Goal: Transaction & Acquisition: Purchase product/service

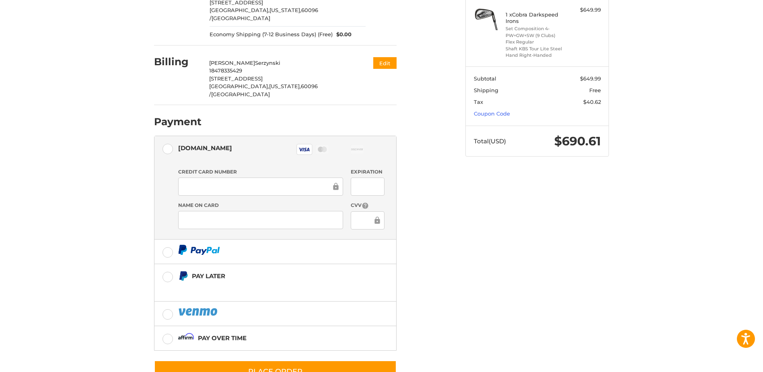
scroll to position [139, 0]
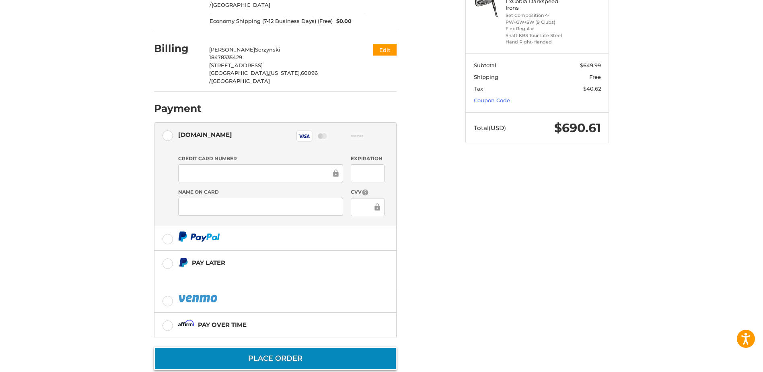
click at [280, 347] on button "Place Order" at bounding box center [275, 358] width 243 height 23
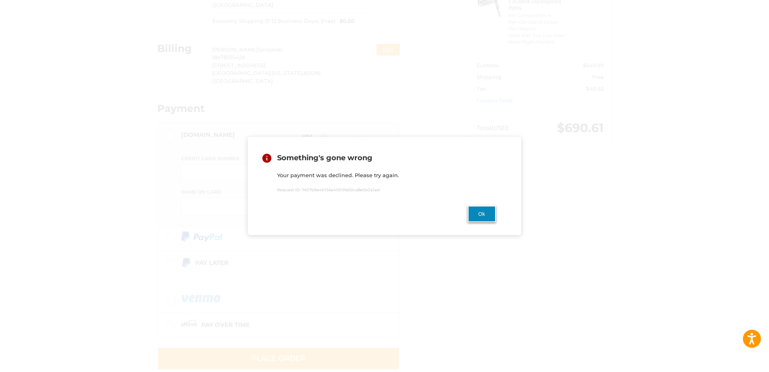
click at [486, 214] on button "Ok" at bounding box center [482, 214] width 28 height 16
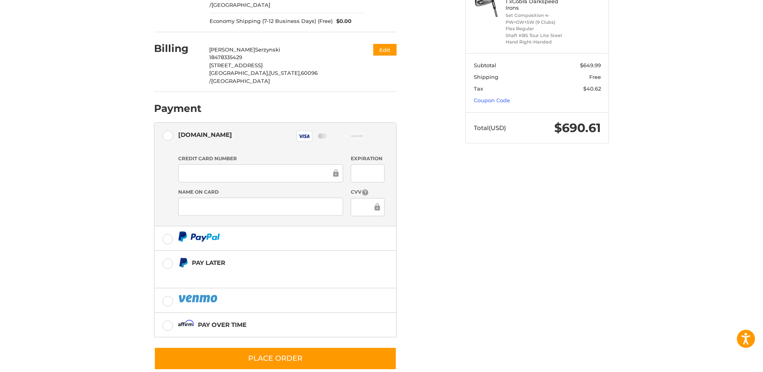
click at [243, 169] on iframe at bounding box center [258, 173] width 148 height 9
click at [520, 211] on div "Customer Paulyski@aol.com Edit Shipping Paul Serzynski 18478335429 1138 W Broad…" at bounding box center [381, 156] width 483 height 462
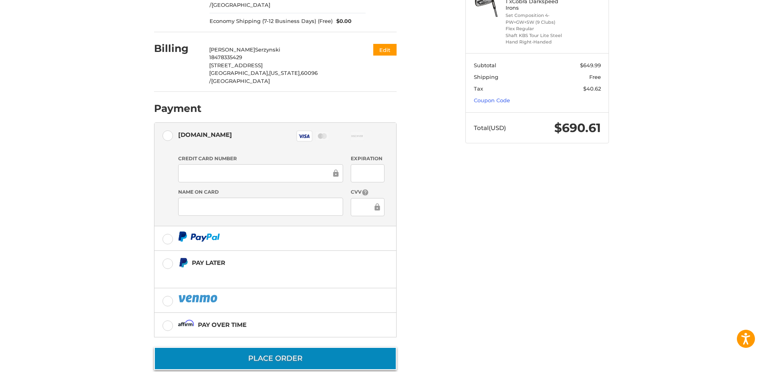
click at [269, 347] on button "Place Order" at bounding box center [275, 358] width 243 height 23
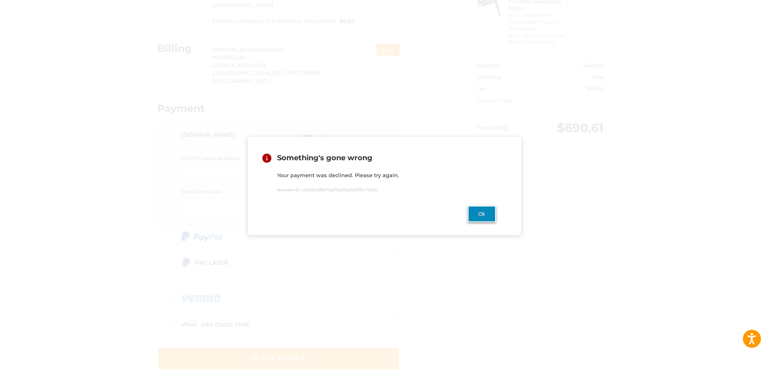
click at [480, 213] on button "Ok" at bounding box center [482, 214] width 28 height 16
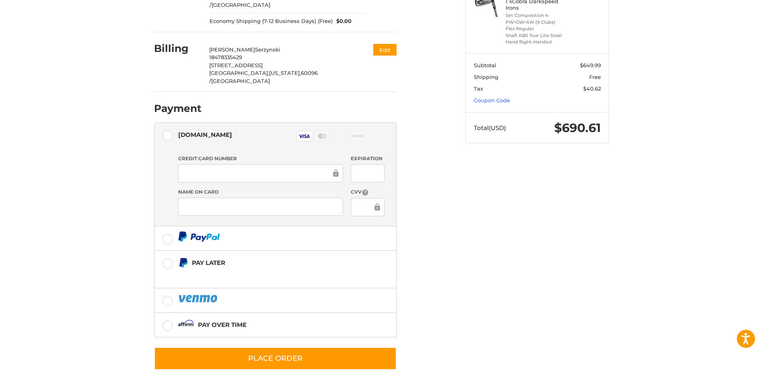
click at [467, 243] on div "Customer Paulyski@aol.com Edit Shipping Paul Serzynski 18478335429 1138 W Broad…" at bounding box center [381, 156] width 483 height 462
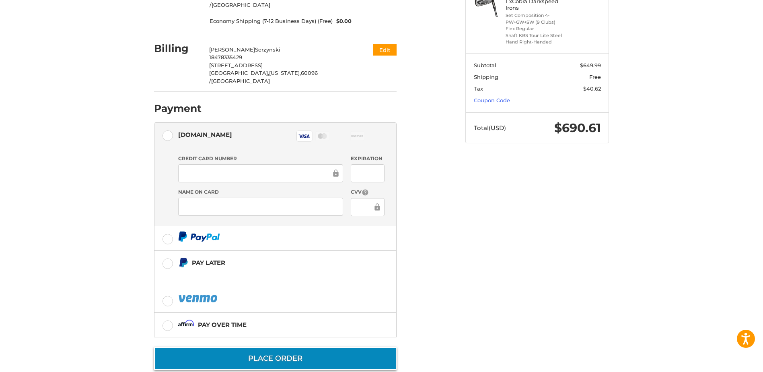
click at [265, 347] on button "Place Order" at bounding box center [275, 358] width 243 height 23
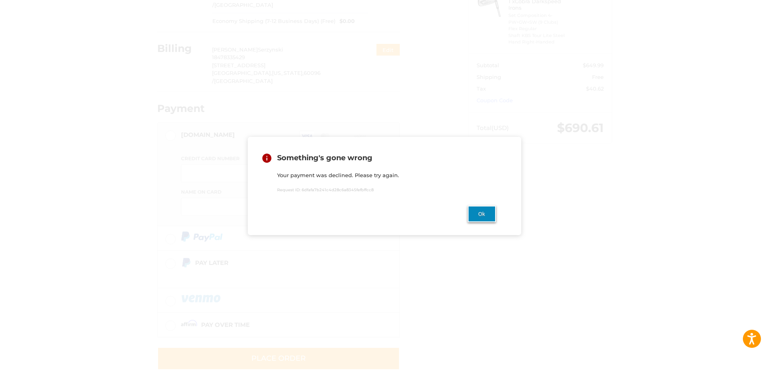
click at [483, 214] on button "Ok" at bounding box center [482, 214] width 28 height 16
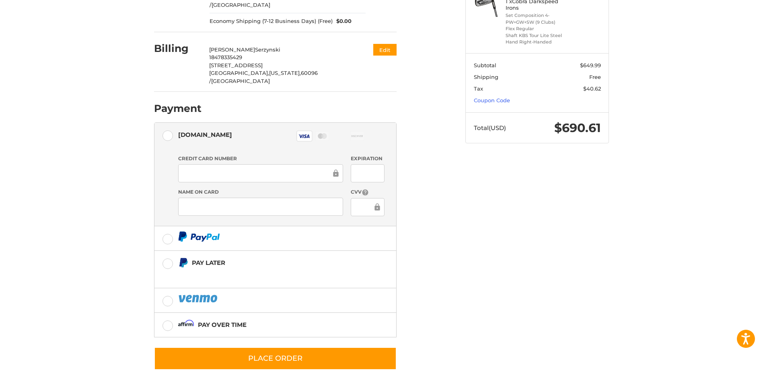
click at [381, 164] on div at bounding box center [367, 173] width 33 height 18
click at [548, 216] on div "Customer Paulyski@aol.com Edit Shipping Paul Serzynski 18478335429 1138 W Broad…" at bounding box center [381, 156] width 483 height 462
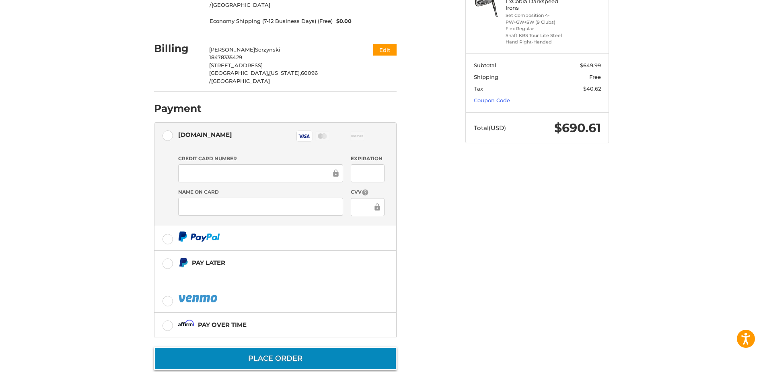
click at [270, 347] on button "Place Order" at bounding box center [275, 358] width 243 height 23
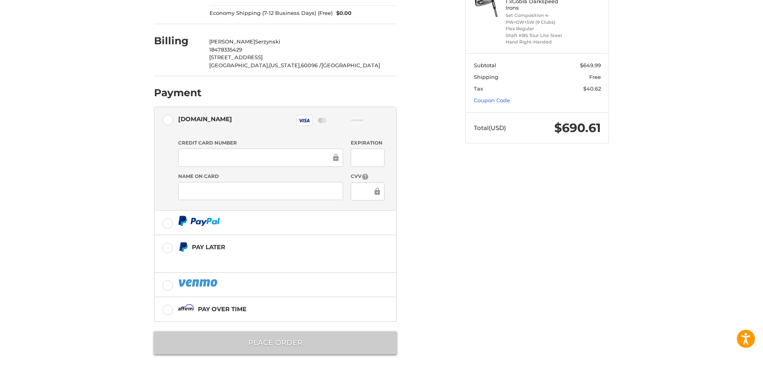
scroll to position [0, 0]
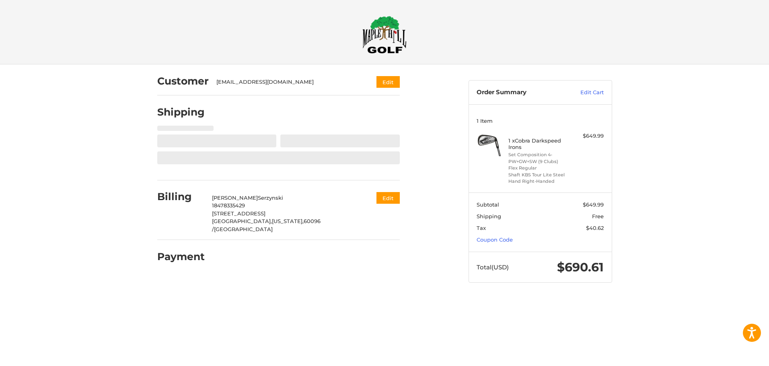
select select "**"
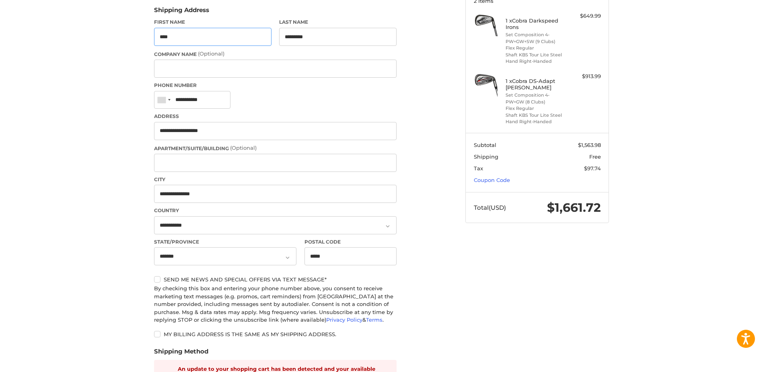
scroll to position [121, 0]
click at [524, 100] on li "Set Composition 4-PW+GW (8 Clubs)" at bounding box center [537, 97] width 62 height 13
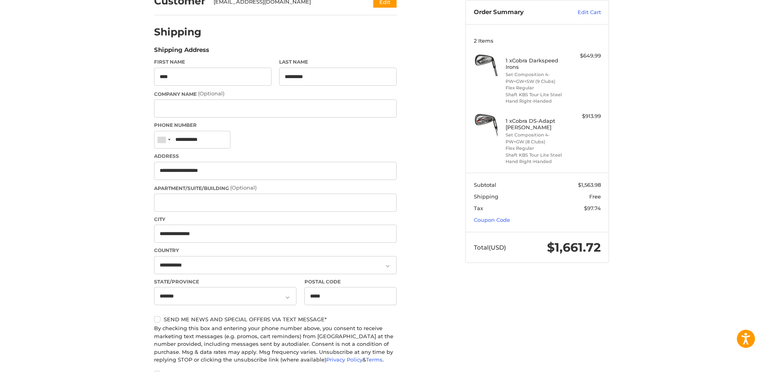
scroll to position [0, 0]
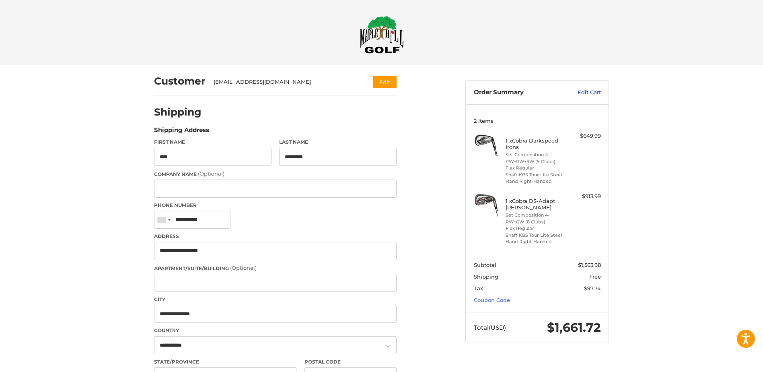
click at [583, 90] on link "Edit Cart" at bounding box center [580, 92] width 41 height 8
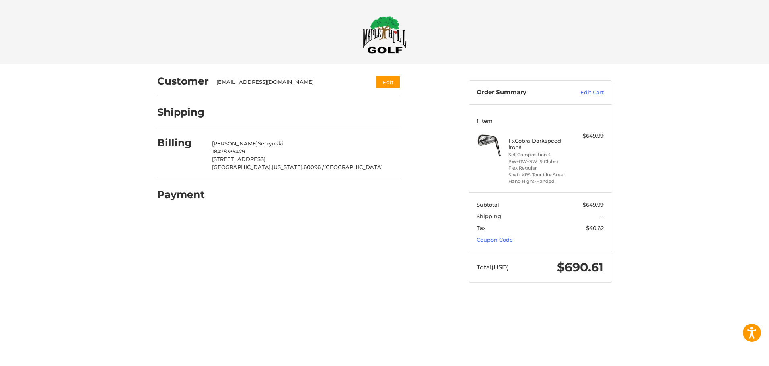
select select "**"
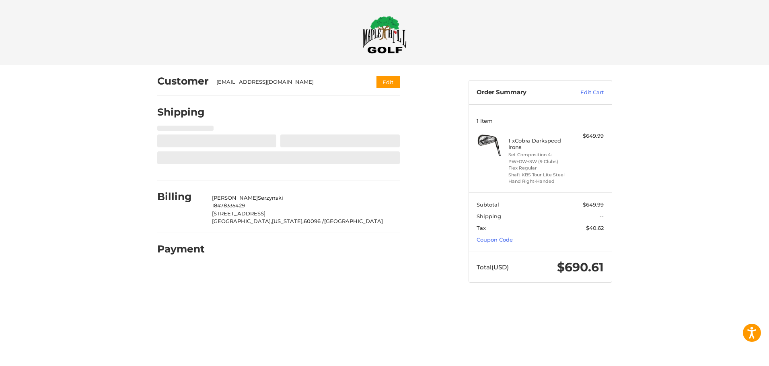
select select "**"
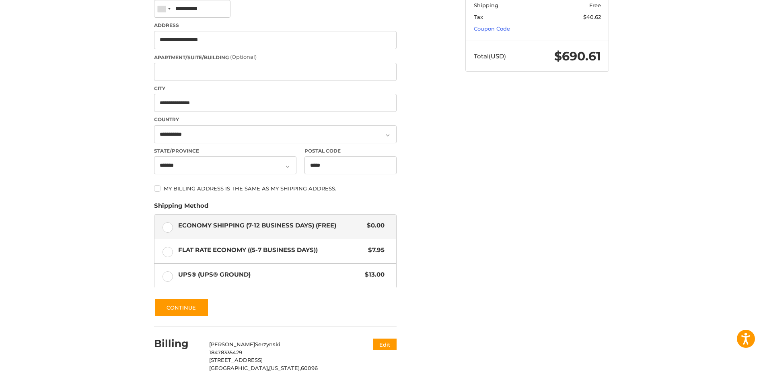
scroll to position [256, 0]
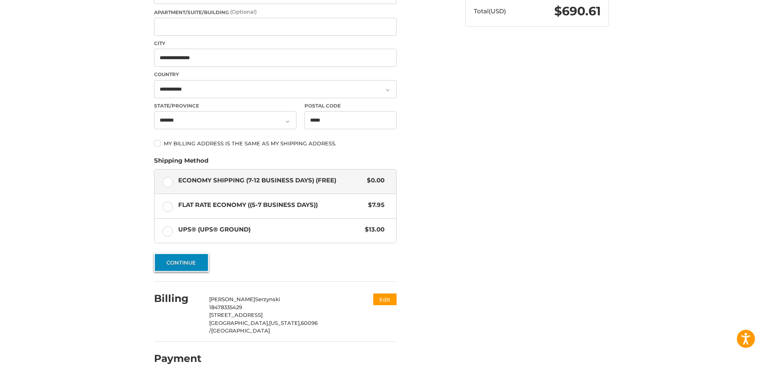
click at [182, 260] on button "Continue" at bounding box center [181, 262] width 55 height 19
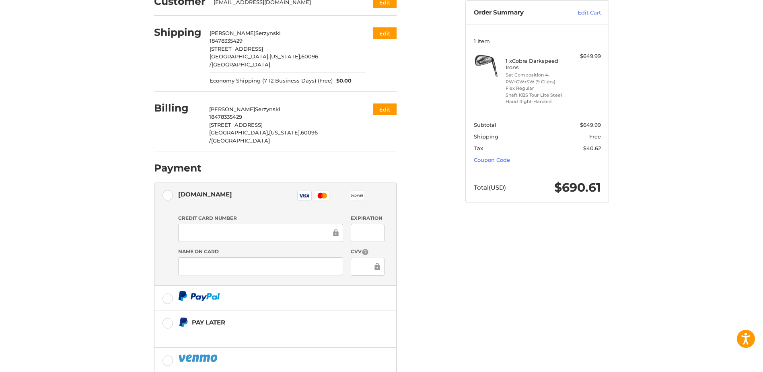
scroll to position [80, 0]
click at [383, 223] on div at bounding box center [367, 232] width 33 height 18
click at [381, 223] on div at bounding box center [367, 232] width 33 height 18
click at [455, 254] on div "Customer Paulyski@aol.com Edit Shipping Paul Serzynski 18478335429 1138 W Broad…" at bounding box center [303, 211] width 311 height 454
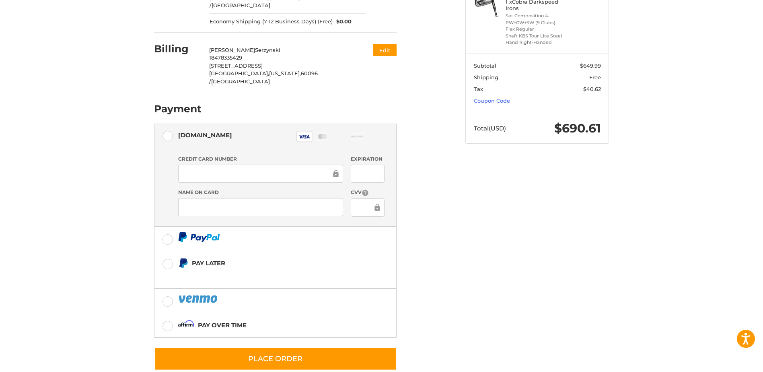
scroll to position [139, 0]
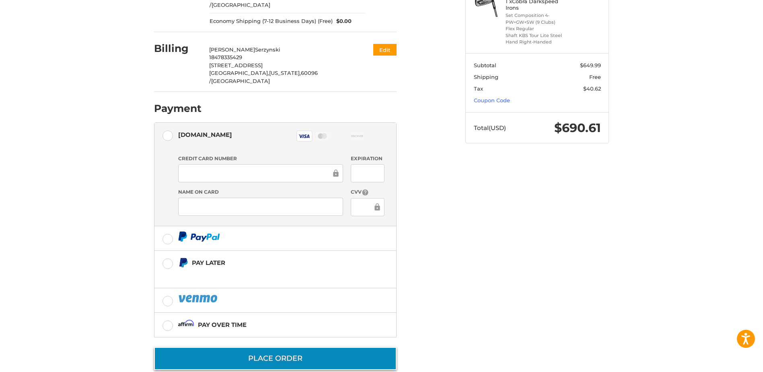
click at [262, 347] on button "Place Order" at bounding box center [275, 358] width 243 height 23
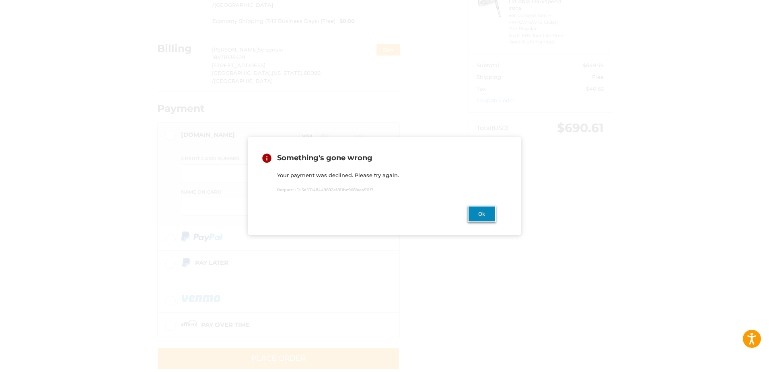
click at [481, 214] on button "Ok" at bounding box center [482, 214] width 28 height 16
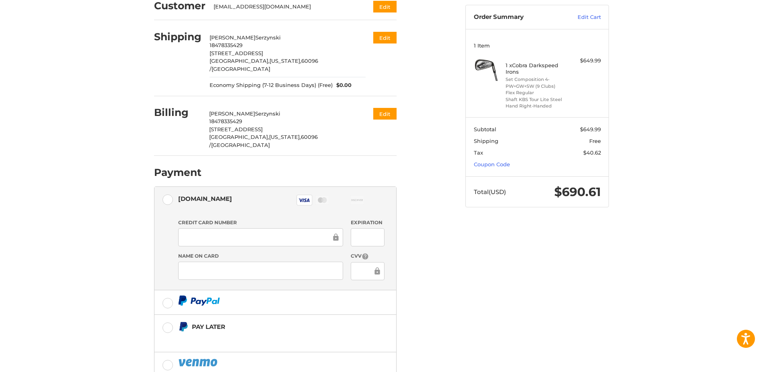
scroll to position [0, 0]
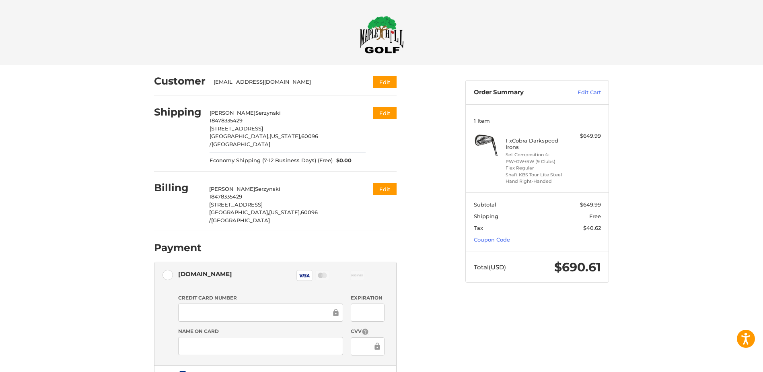
click at [326, 193] on p "18478335429" at bounding box center [287, 197] width 156 height 8
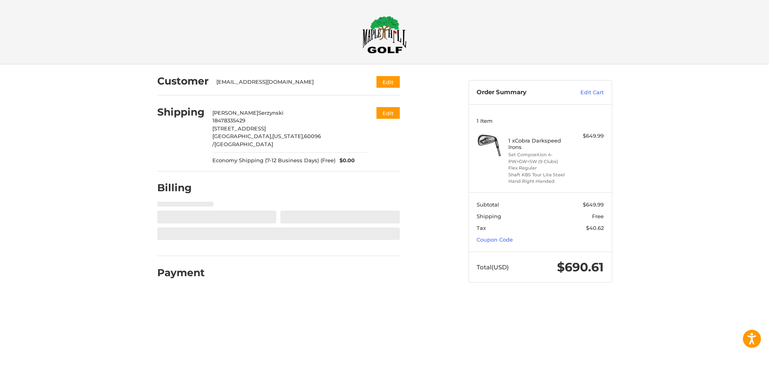
select select "**"
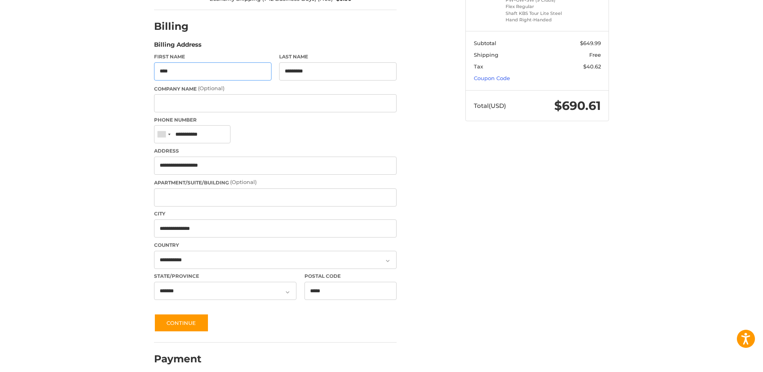
scroll to position [162, 0]
click at [170, 318] on button "Continue" at bounding box center [181, 322] width 55 height 19
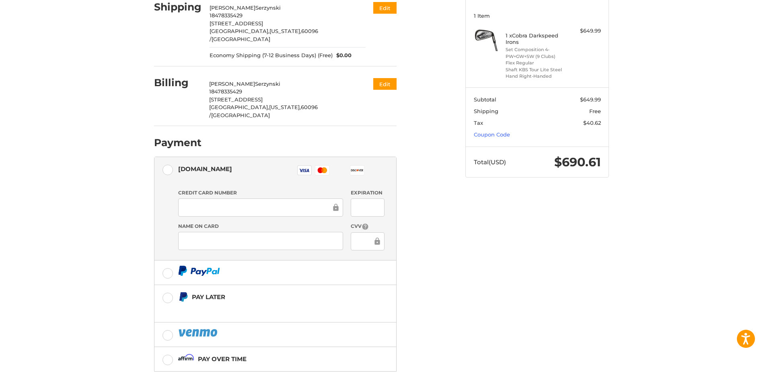
scroll to position [139, 0]
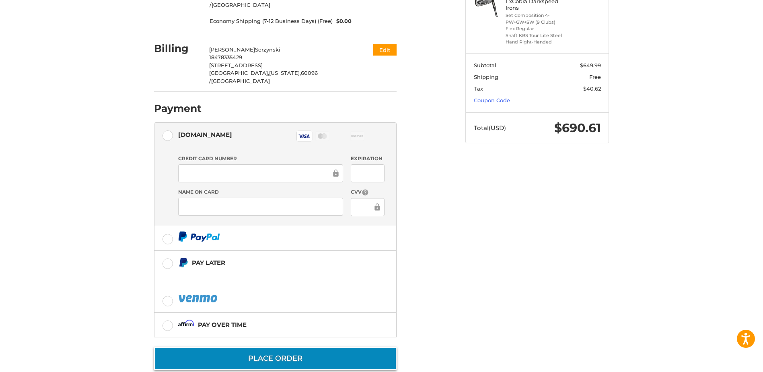
click at [276, 347] on button "Place Order" at bounding box center [275, 358] width 243 height 23
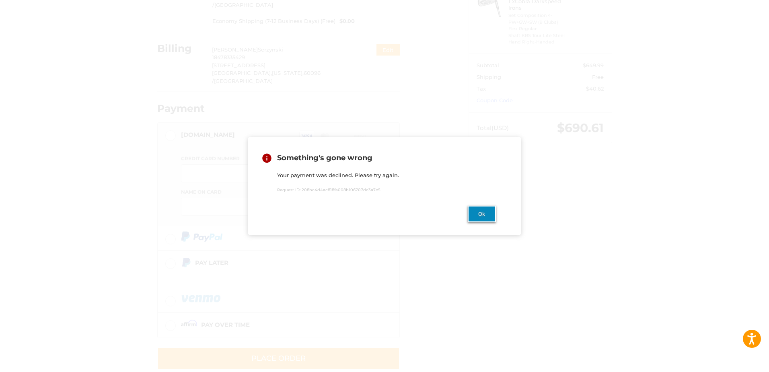
click at [483, 216] on button "Ok" at bounding box center [482, 214] width 28 height 16
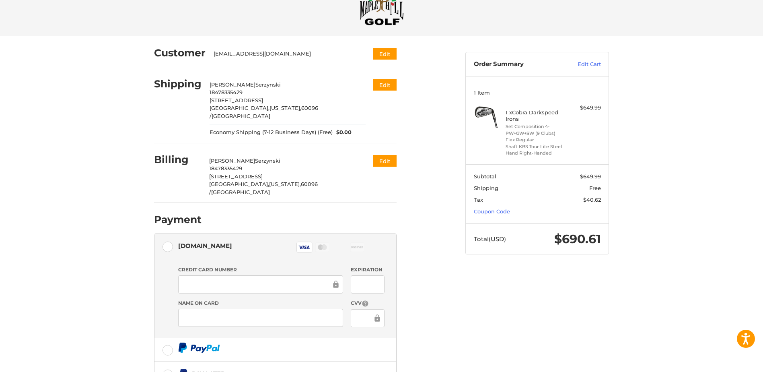
scroll to position [0, 0]
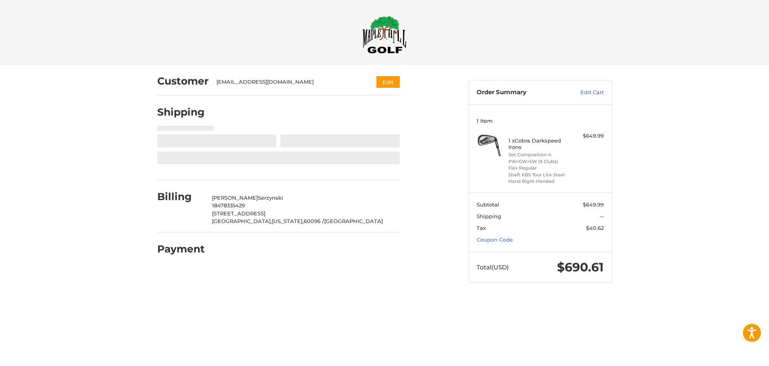
select select "**"
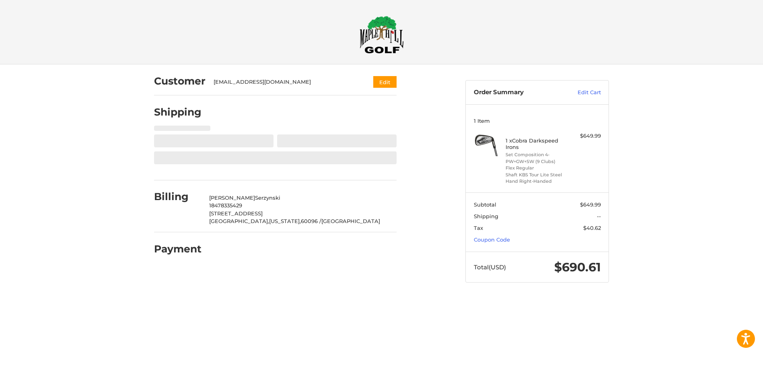
select select "**"
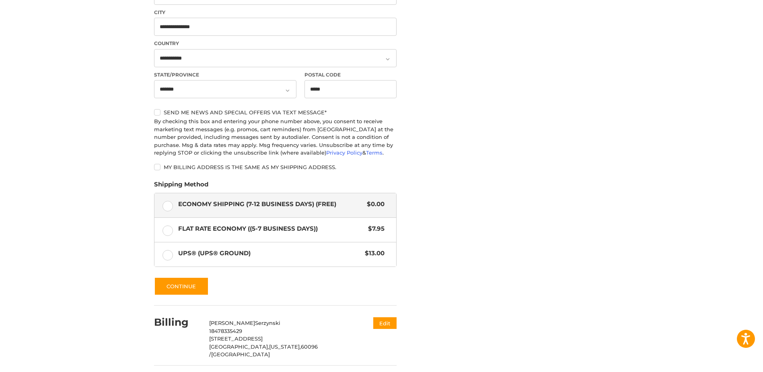
scroll to position [311, 0]
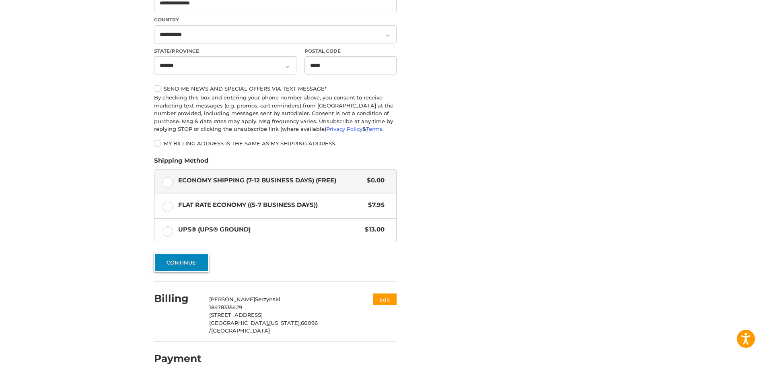
click at [187, 260] on button "Continue" at bounding box center [181, 262] width 55 height 19
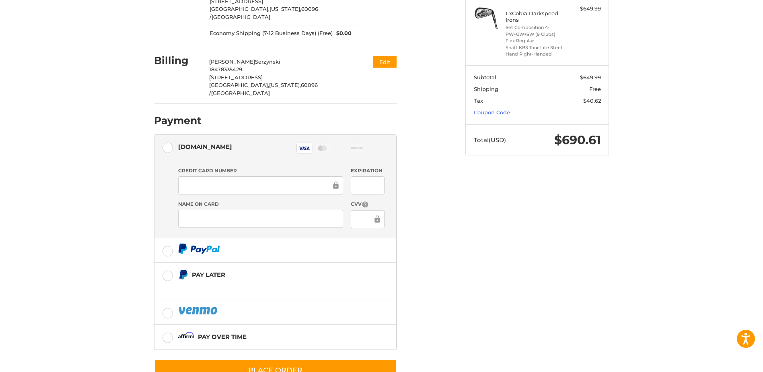
scroll to position [139, 0]
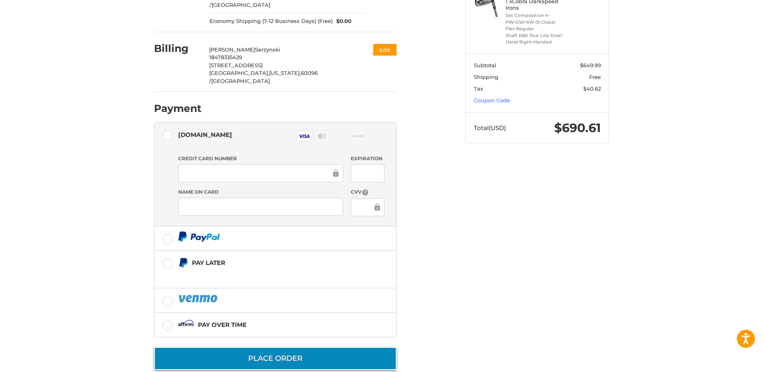
click at [280, 347] on button "Place Order" at bounding box center [275, 358] width 243 height 23
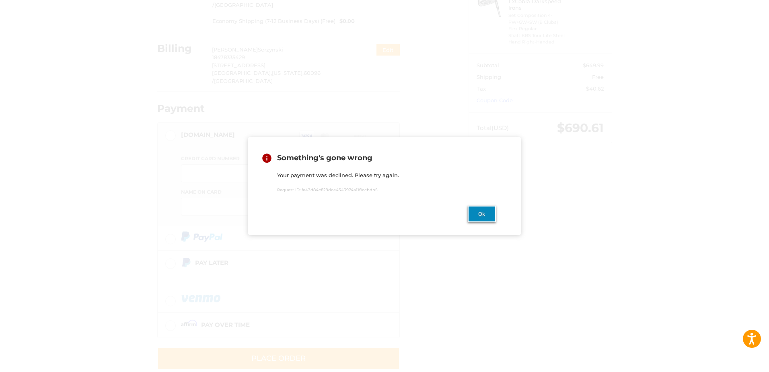
click at [483, 215] on button "Ok" at bounding box center [482, 214] width 28 height 16
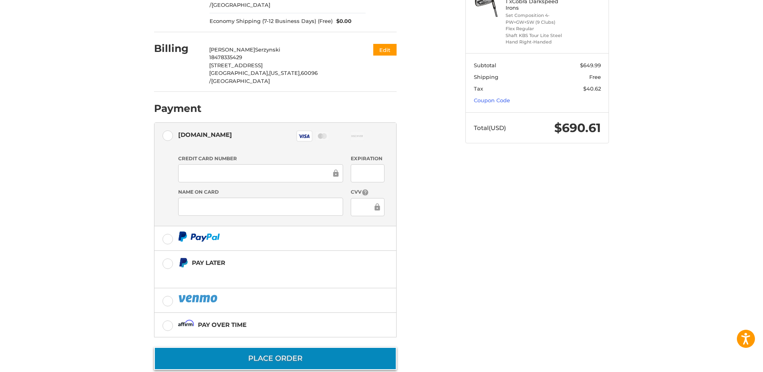
click at [277, 347] on button "Place Order" at bounding box center [275, 358] width 243 height 23
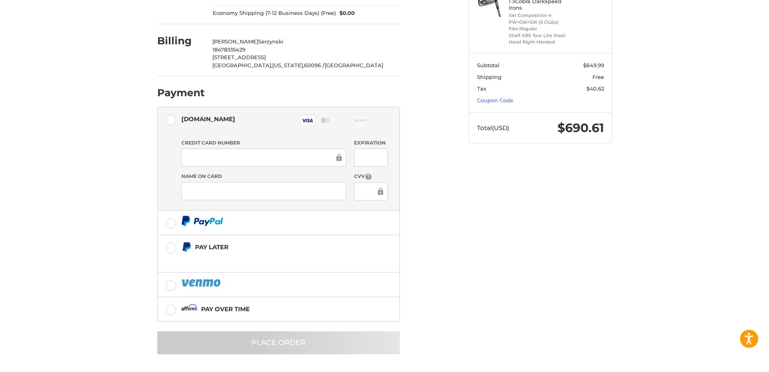
scroll to position [0, 0]
